Goal: Check status: Check status

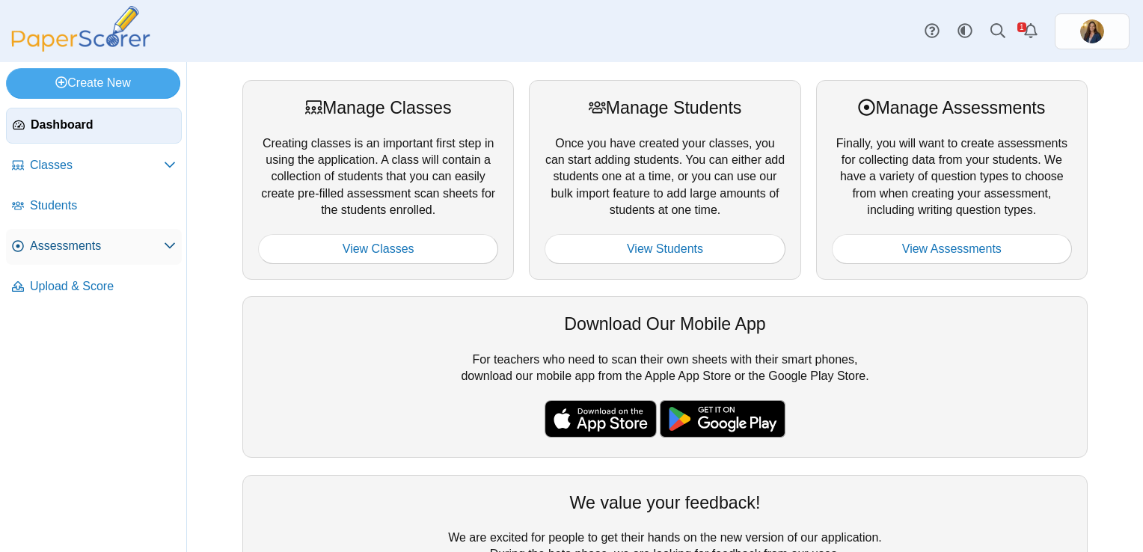
click at [86, 254] on link "Assessments" at bounding box center [94, 247] width 176 height 36
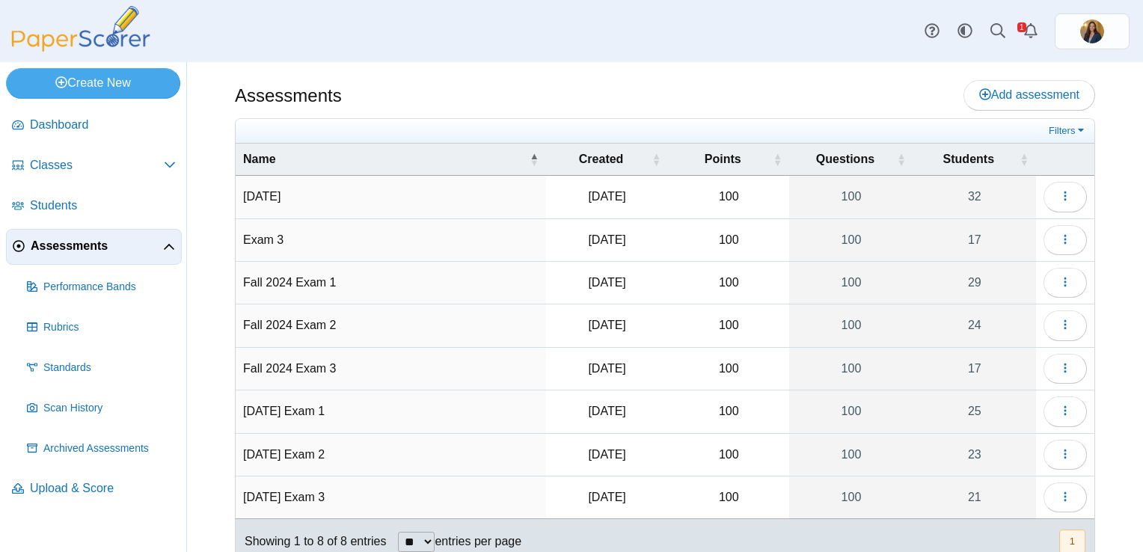
click at [287, 194] on td "[DATE]" at bounding box center [391, 197] width 311 height 43
click at [1047, 190] on button "button" at bounding box center [1065, 197] width 43 height 30
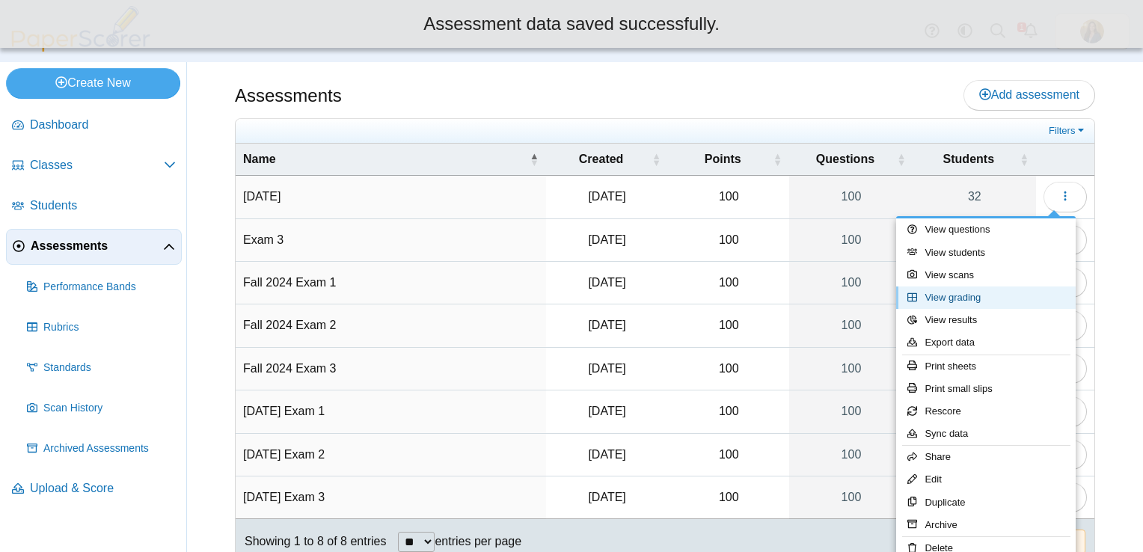
click at [989, 301] on link "View grading" at bounding box center [986, 298] width 180 height 22
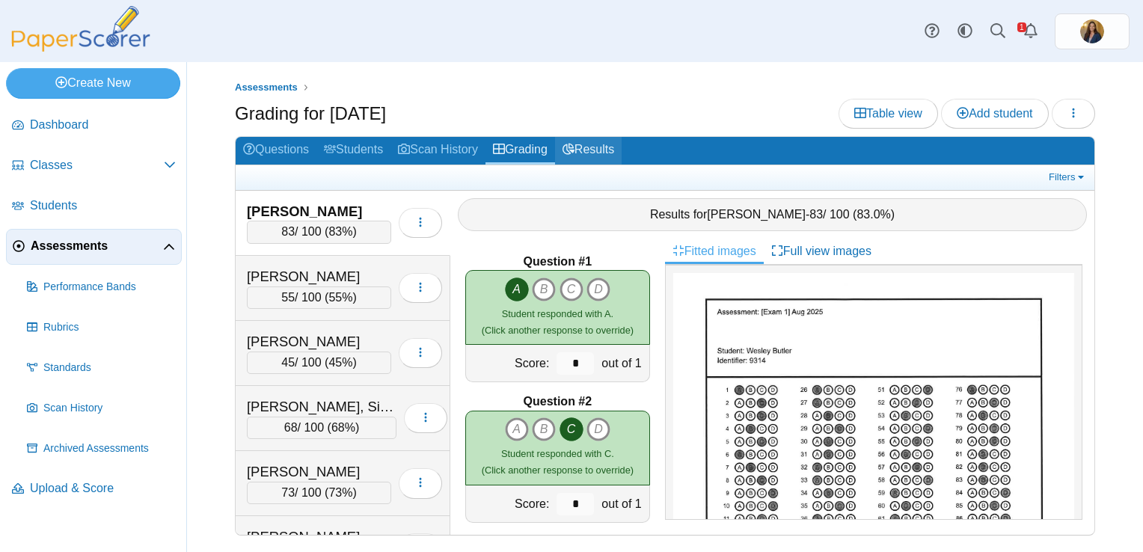
click at [614, 150] on link "Results" at bounding box center [588, 151] width 67 height 28
